Goal: Obtain resource: Download file/media

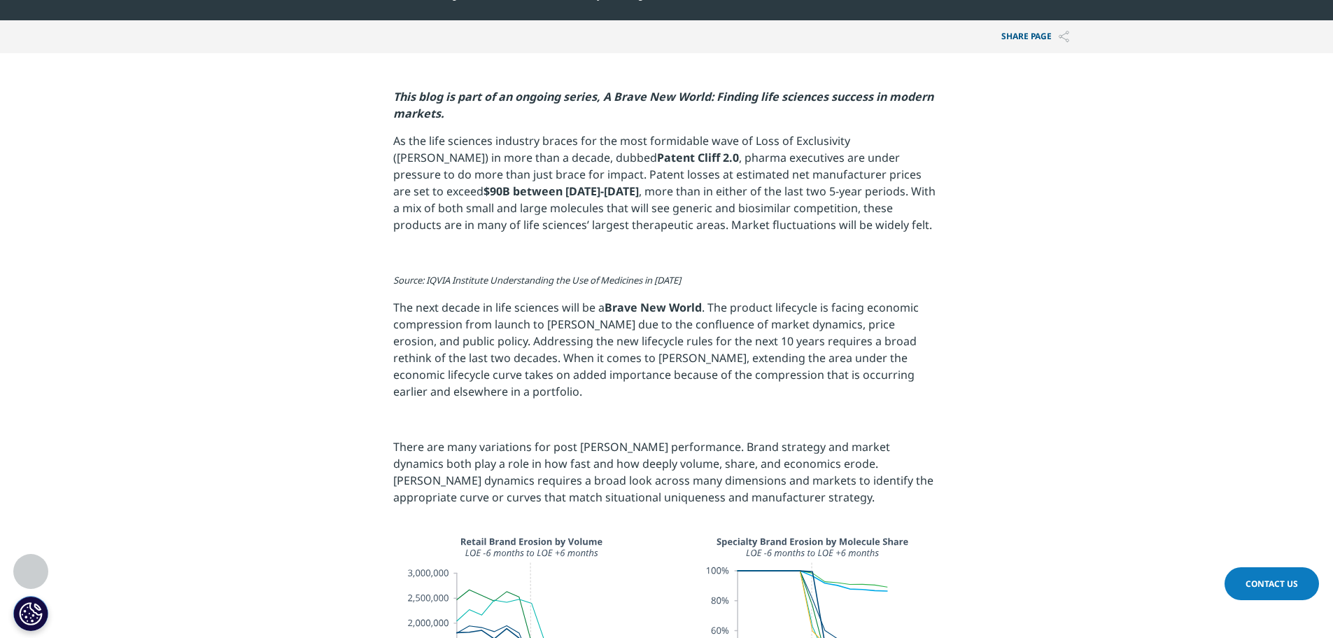
scroll to position [630, 0]
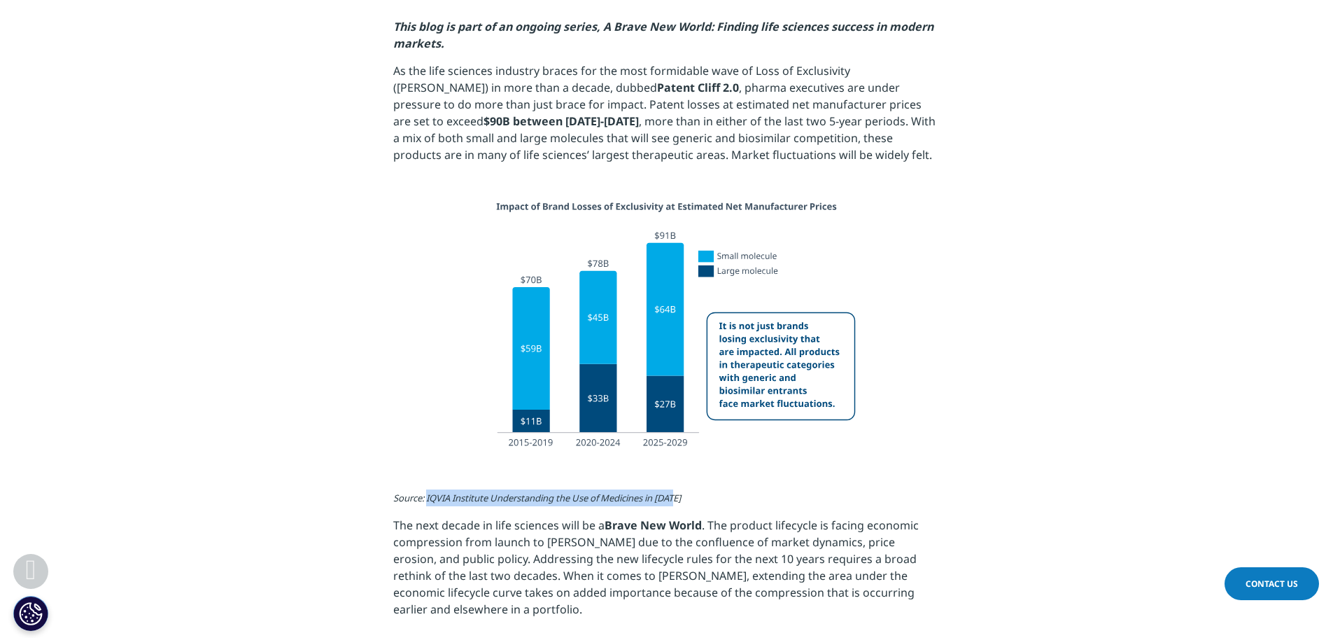
drag, startPoint x: 576, startPoint y: 507, endPoint x: 427, endPoint y: 498, distance: 149.4
click at [427, 498] on p "Source: IQVIA Institute Understanding the Use of Medicines in 2025" at bounding box center [666, 502] width 547 height 27
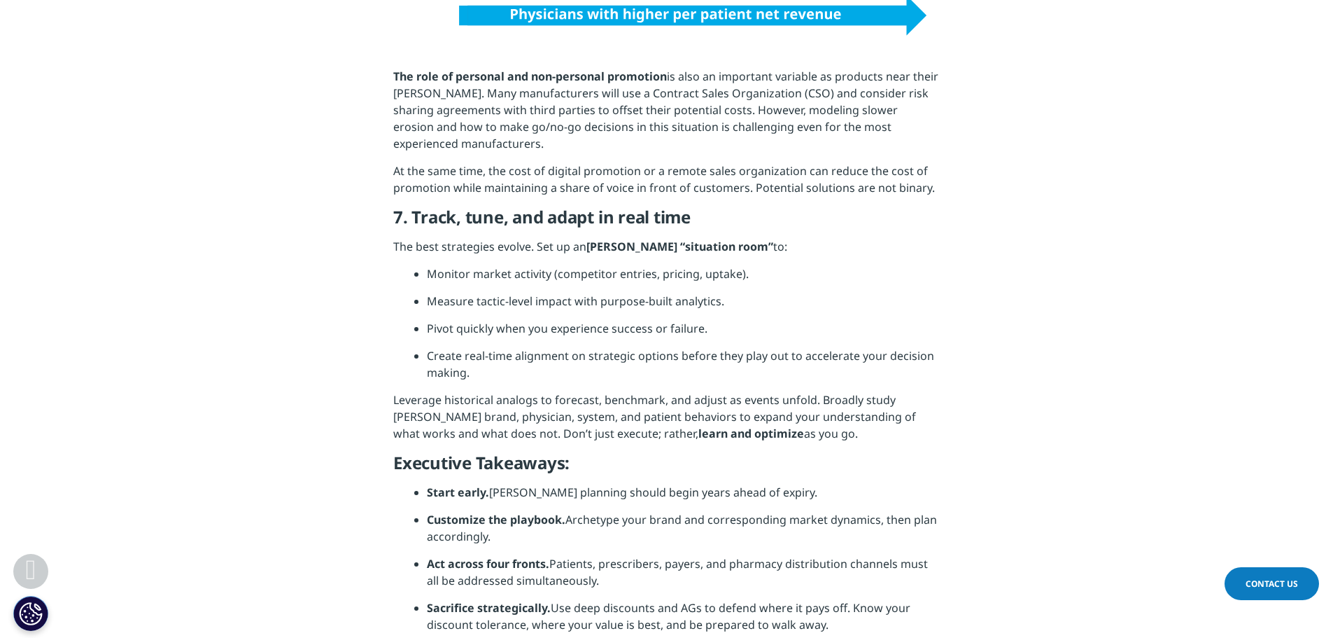
scroll to position [6230, 0]
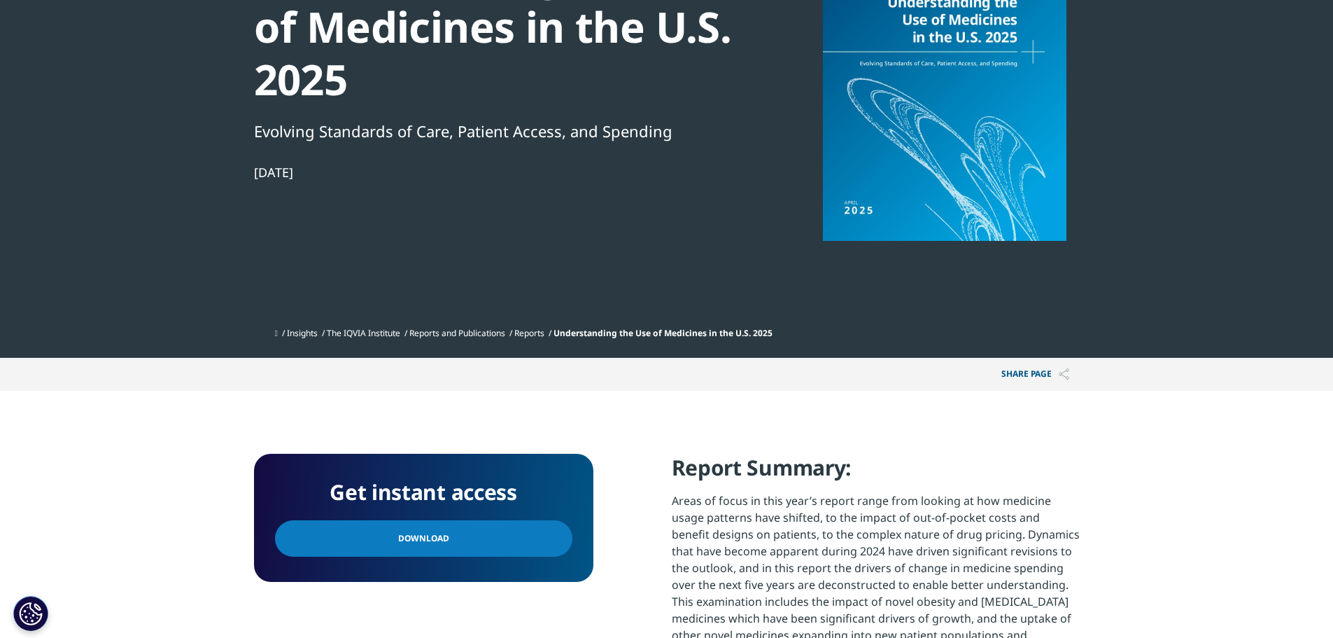
scroll to position [420, 0]
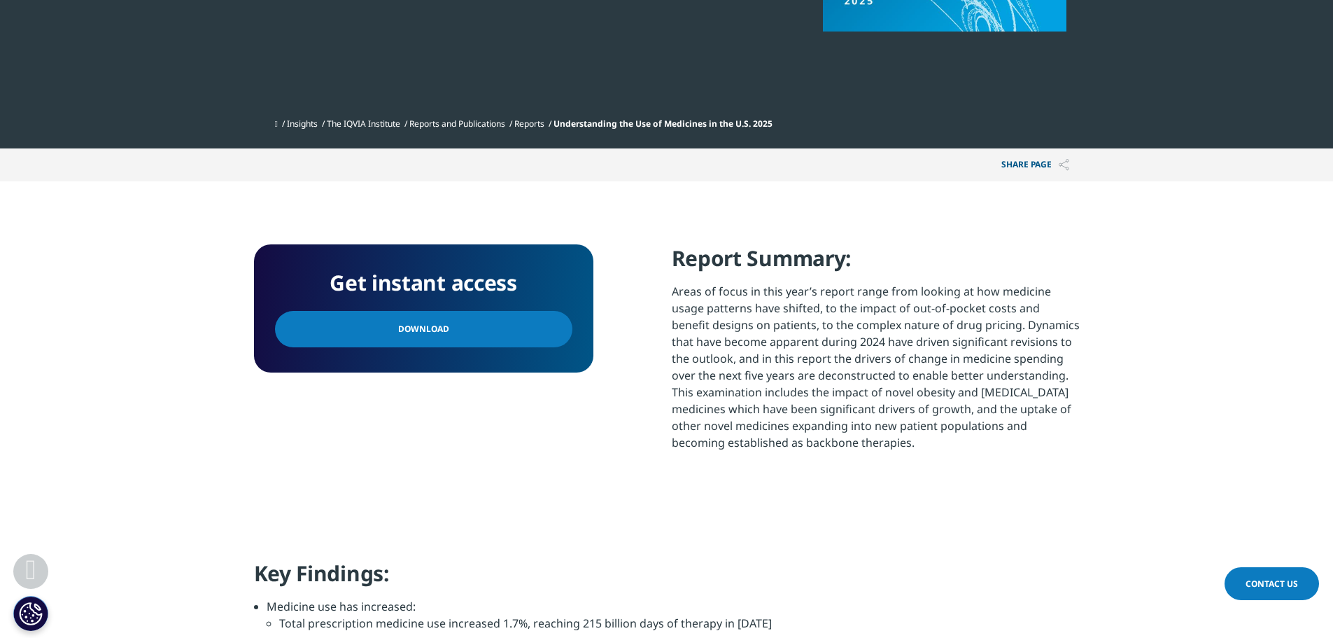
click at [489, 336] on link "Download" at bounding box center [423, 329] width 297 height 36
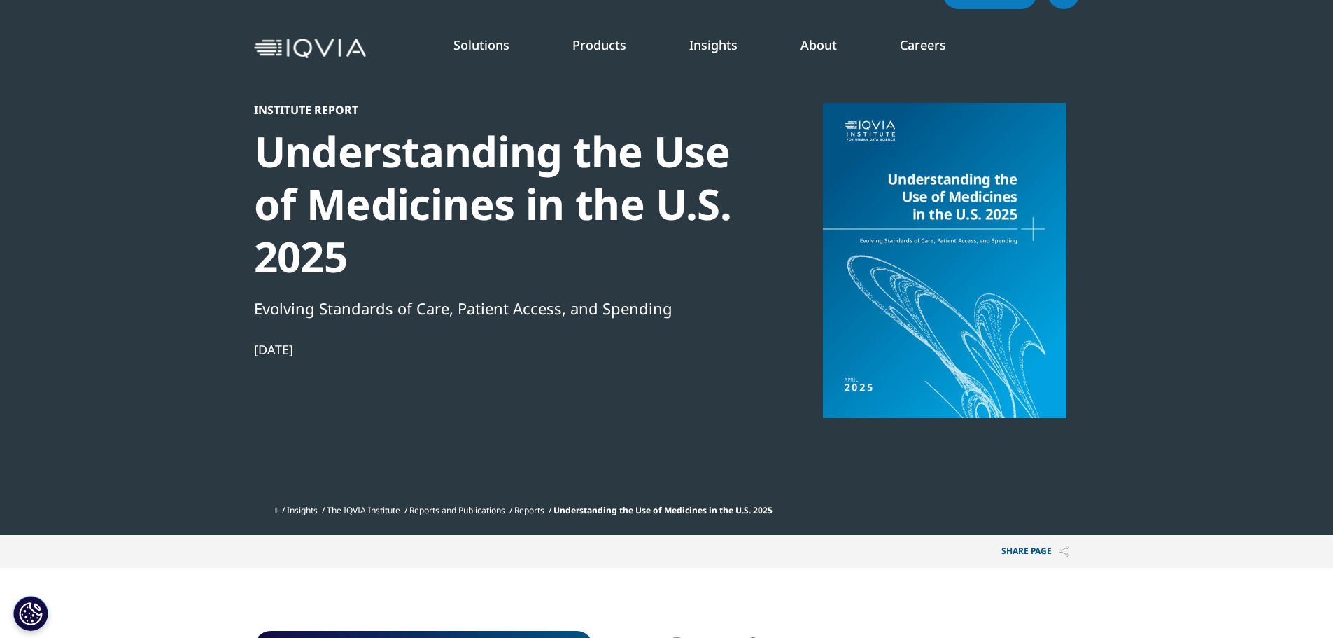
scroll to position [0, 0]
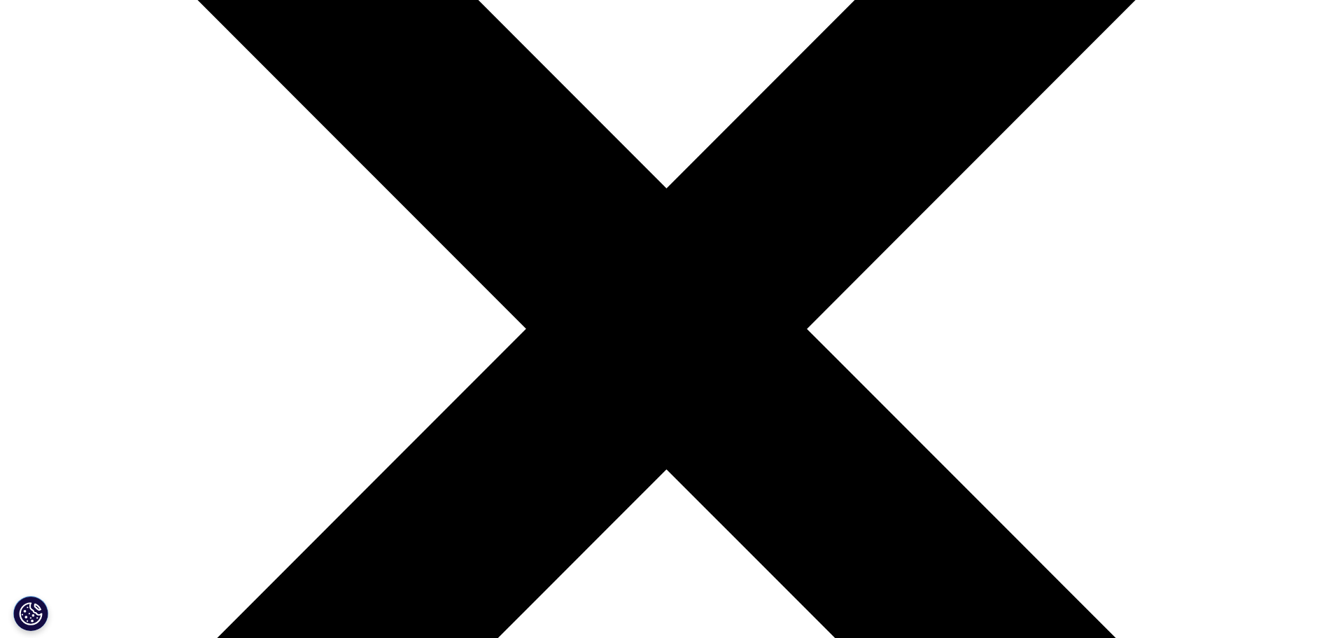
scroll to position [560, 0]
